Goal: Register for event/course

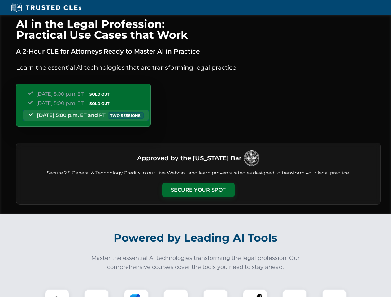
click at [198, 190] on button "Secure Your Spot" at bounding box center [198, 190] width 72 height 14
click at [57, 293] on img at bounding box center [57, 302] width 18 height 18
click at [97, 293] on div at bounding box center [96, 301] width 25 height 25
